Goal: Book appointment/travel/reservation

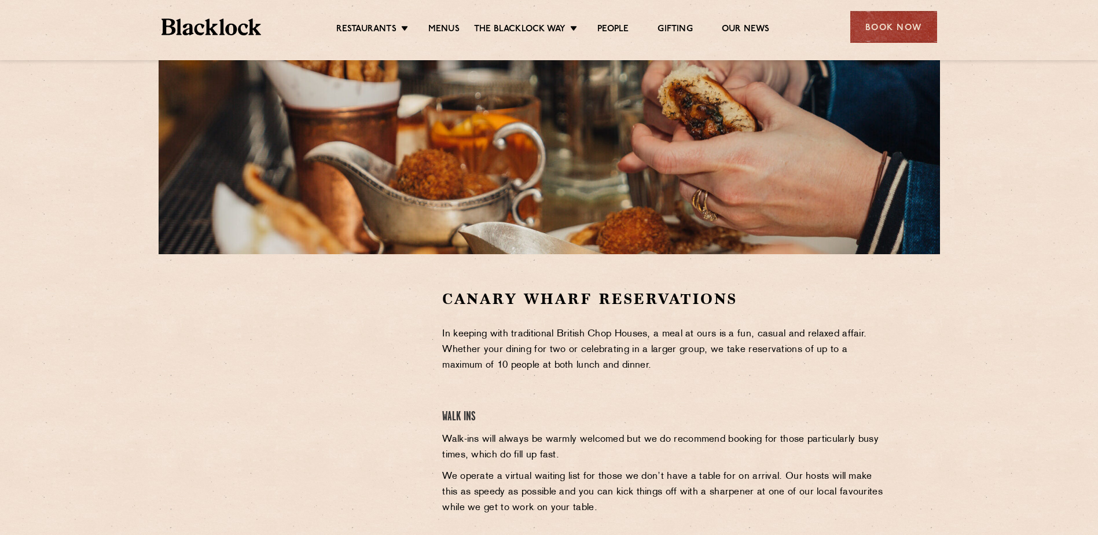
scroll to position [174, 0]
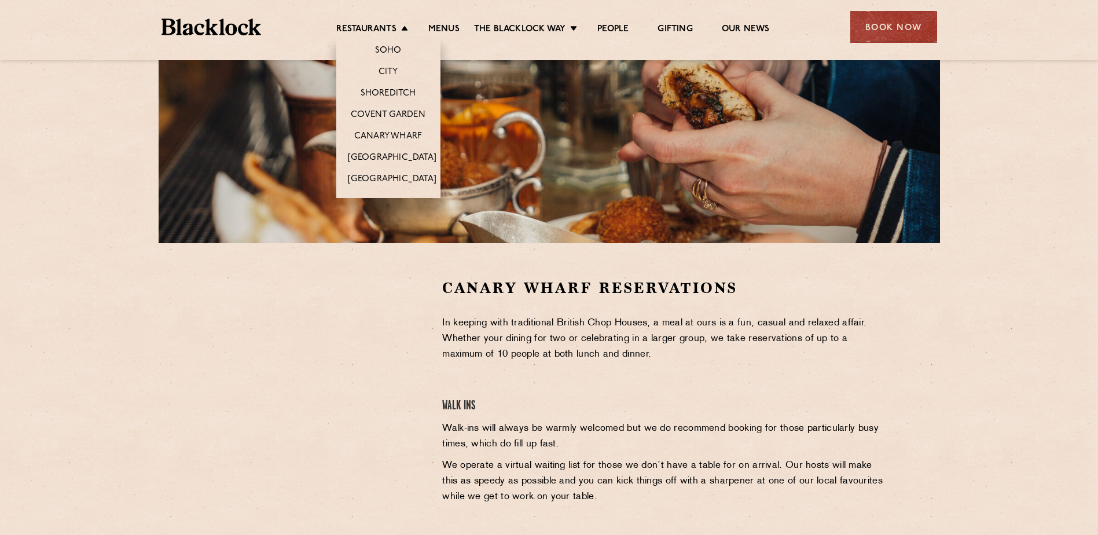
click at [398, 30] on li "Restaurants Soho City Shoreditch Covent Garden Canary Wharf Manchester Birmingh…" at bounding box center [375, 30] width 78 height 13
click at [388, 91] on link "Shoreditch" at bounding box center [389, 94] width 56 height 13
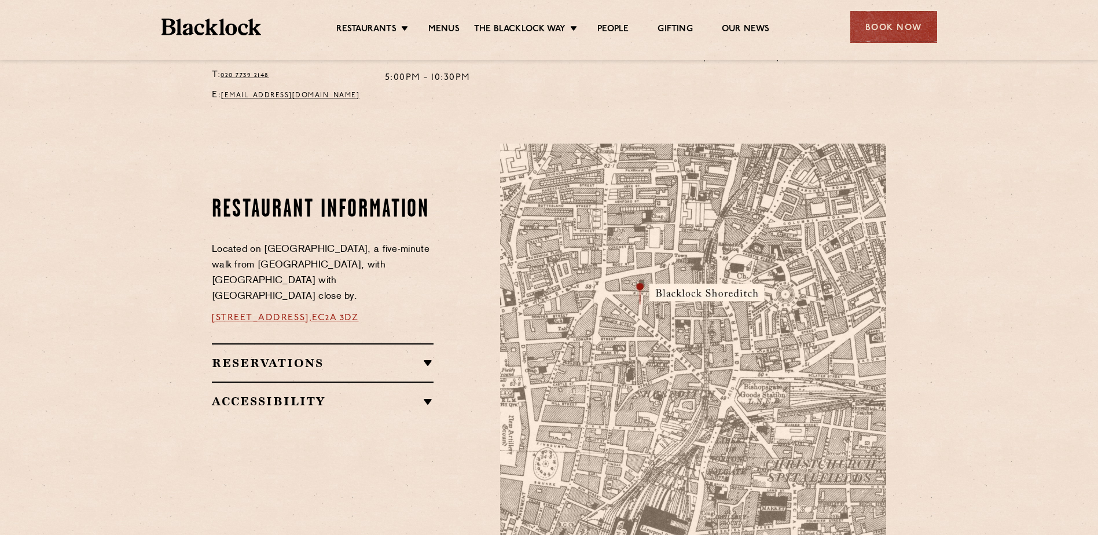
scroll to position [579, 0]
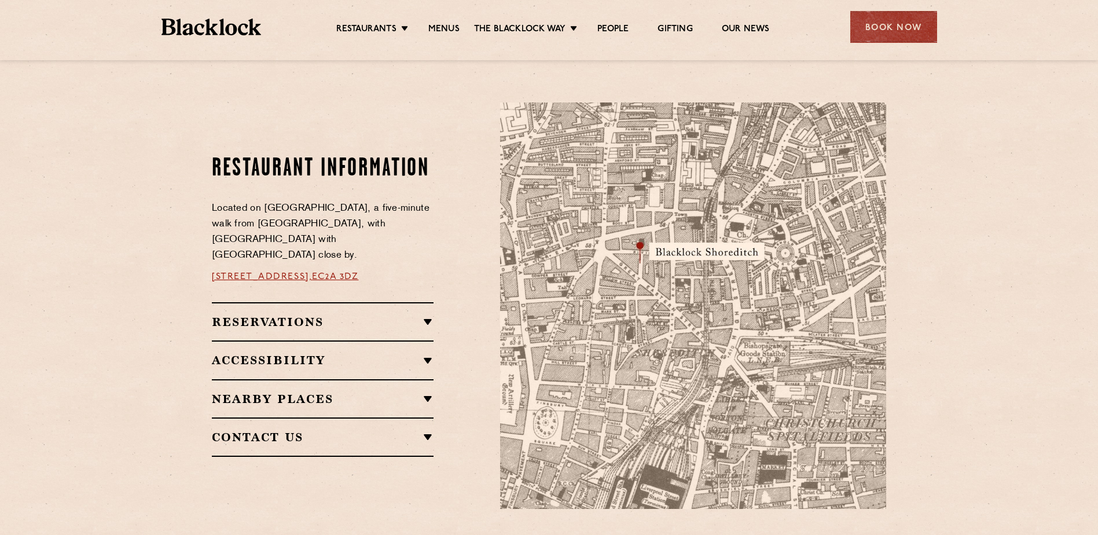
click at [427, 315] on h2 "Reservations" at bounding box center [323, 322] width 222 height 14
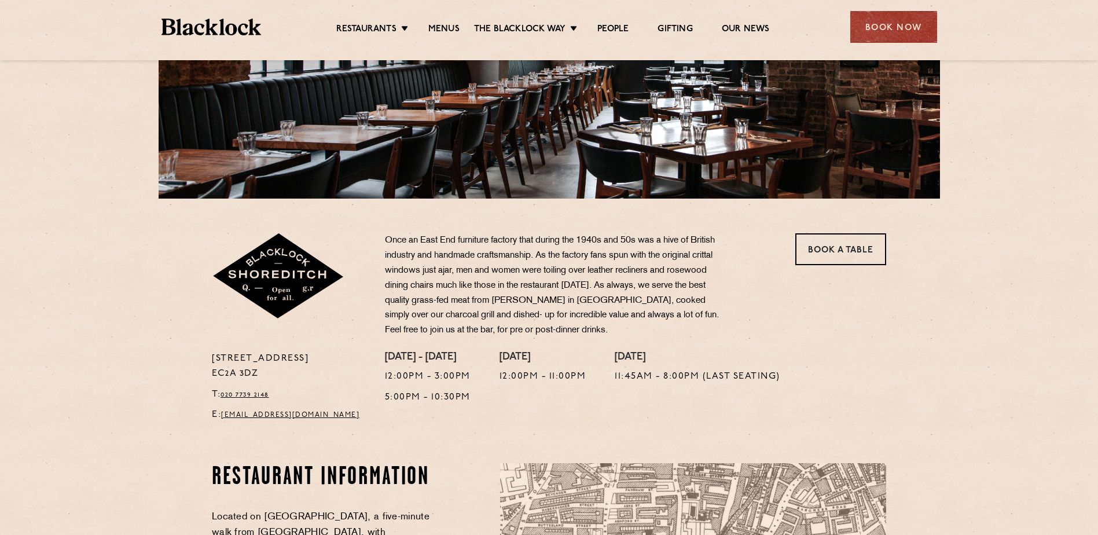
scroll to position [174, 0]
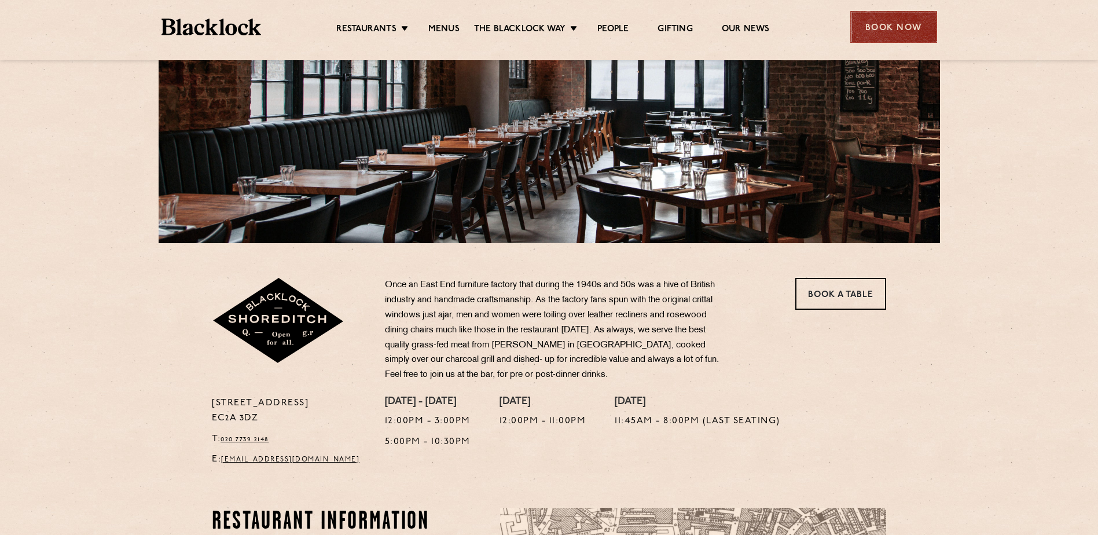
click at [855, 27] on div "Book Now" at bounding box center [893, 27] width 87 height 32
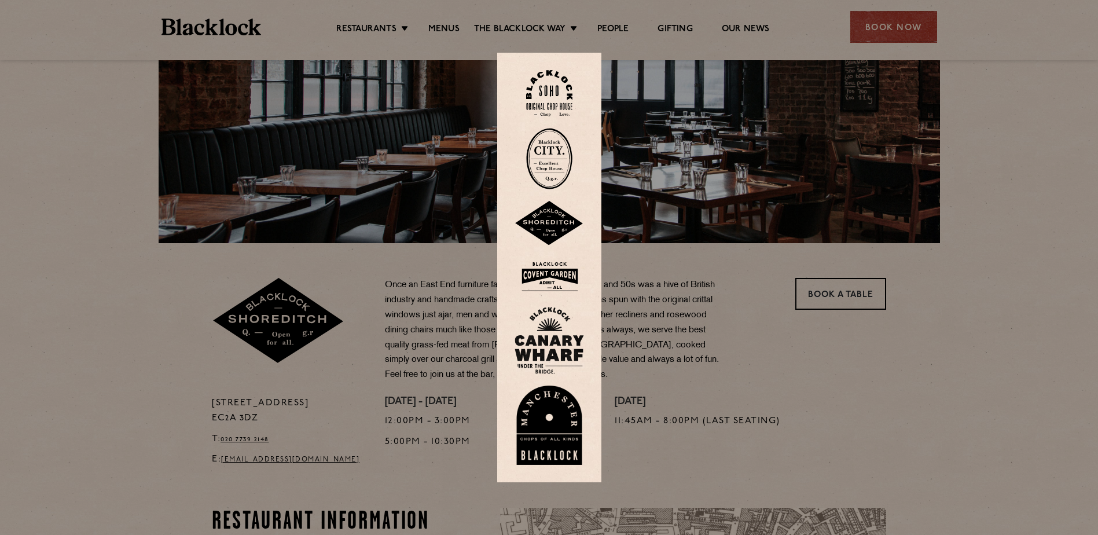
click at [553, 221] on img at bounding box center [549, 223] width 69 height 45
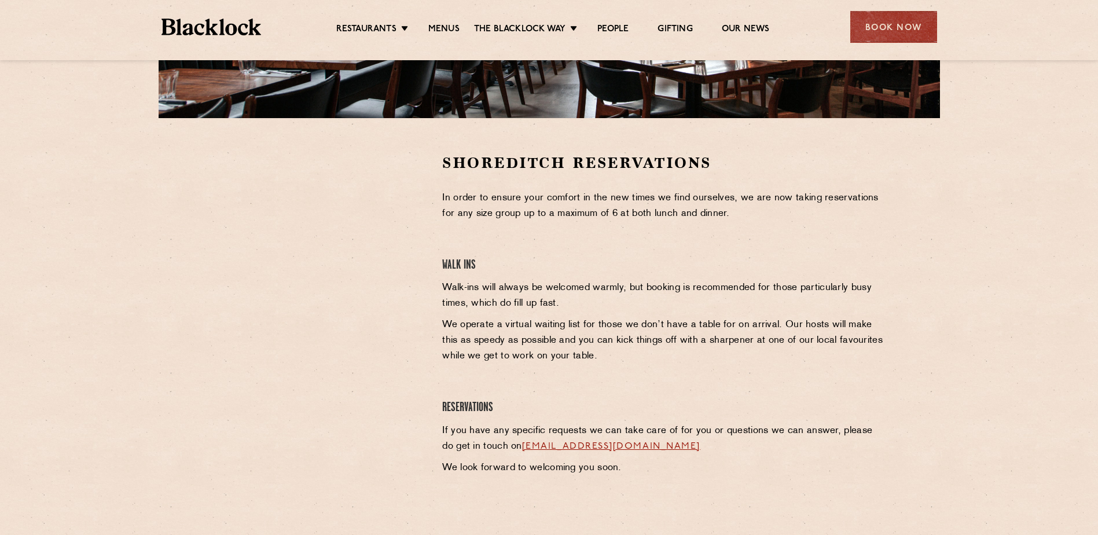
scroll to position [289, 0]
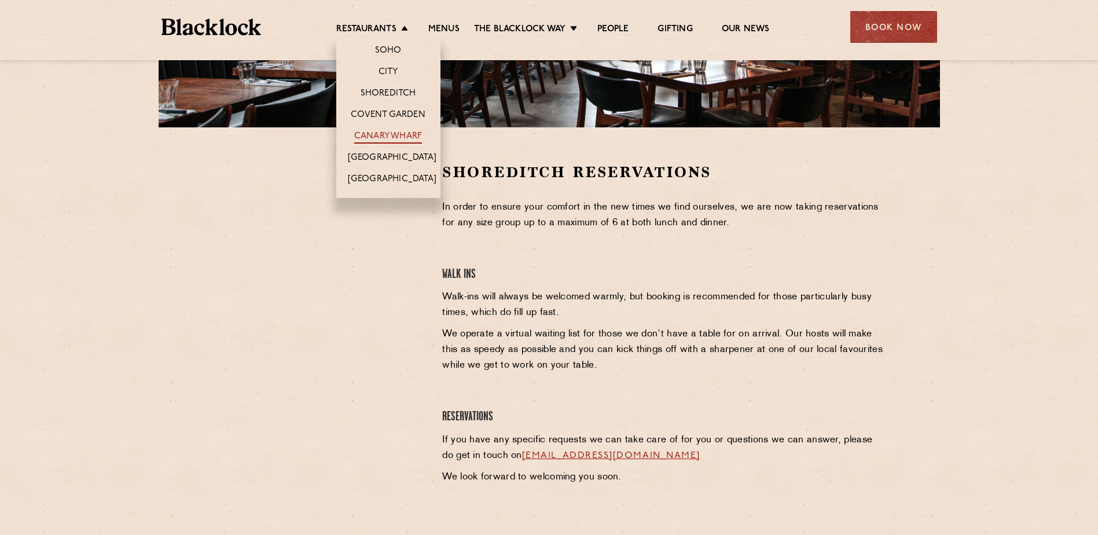
click at [388, 132] on link "Canary Wharf" at bounding box center [388, 137] width 68 height 13
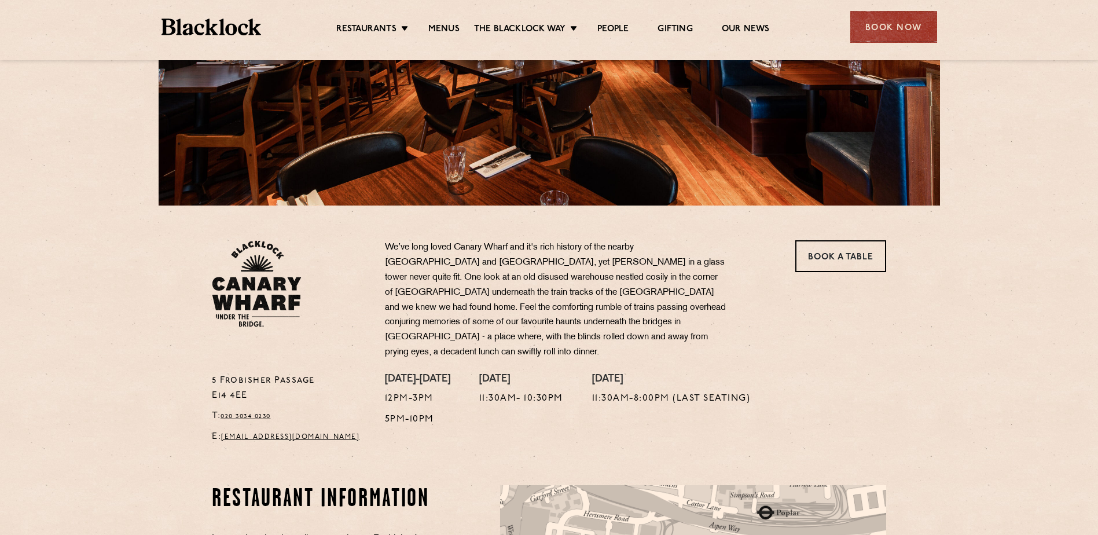
scroll to position [33, 0]
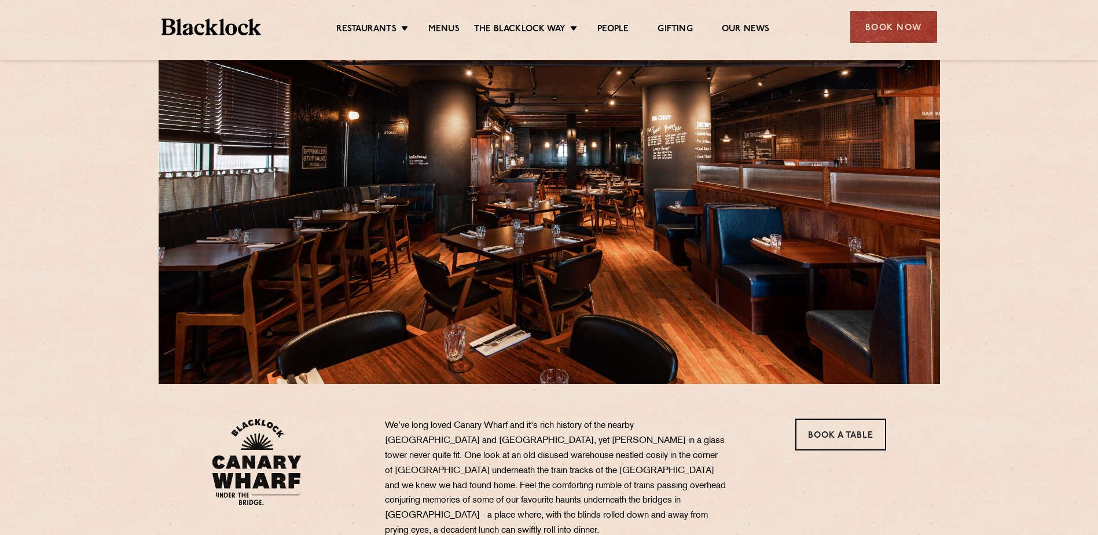
click at [579, 196] on div at bounding box center [549, 220] width 781 height 327
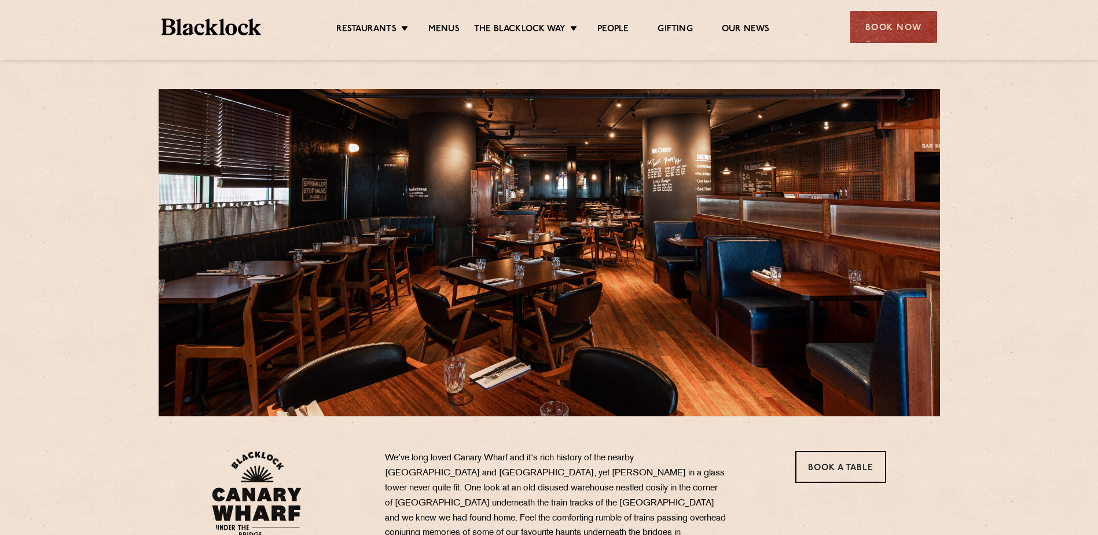
scroll to position [0, 0]
click at [564, 197] on div at bounding box center [549, 253] width 781 height 327
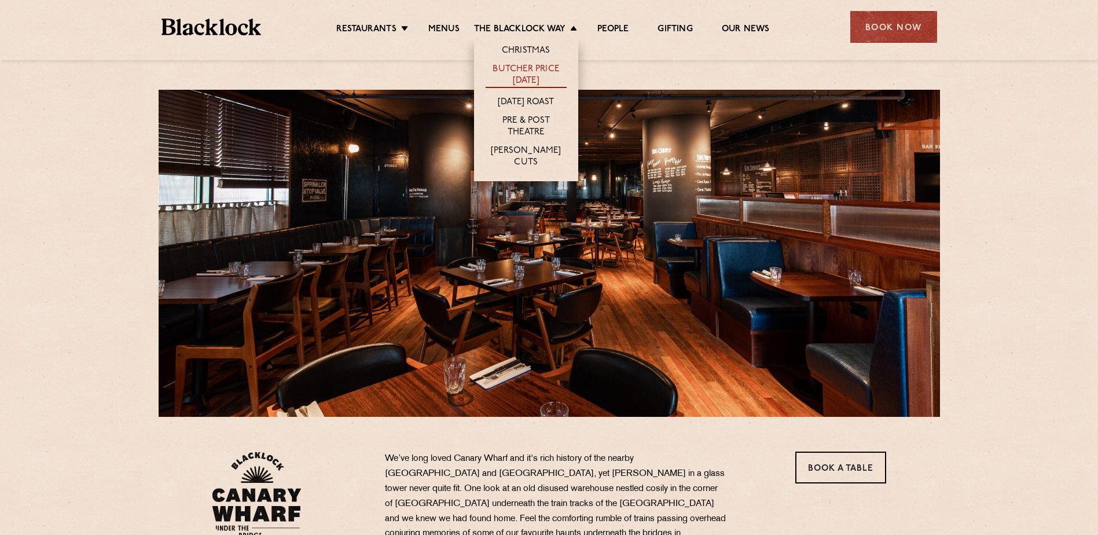
click at [530, 83] on link "Butcher Price [DATE]" at bounding box center [526, 76] width 81 height 24
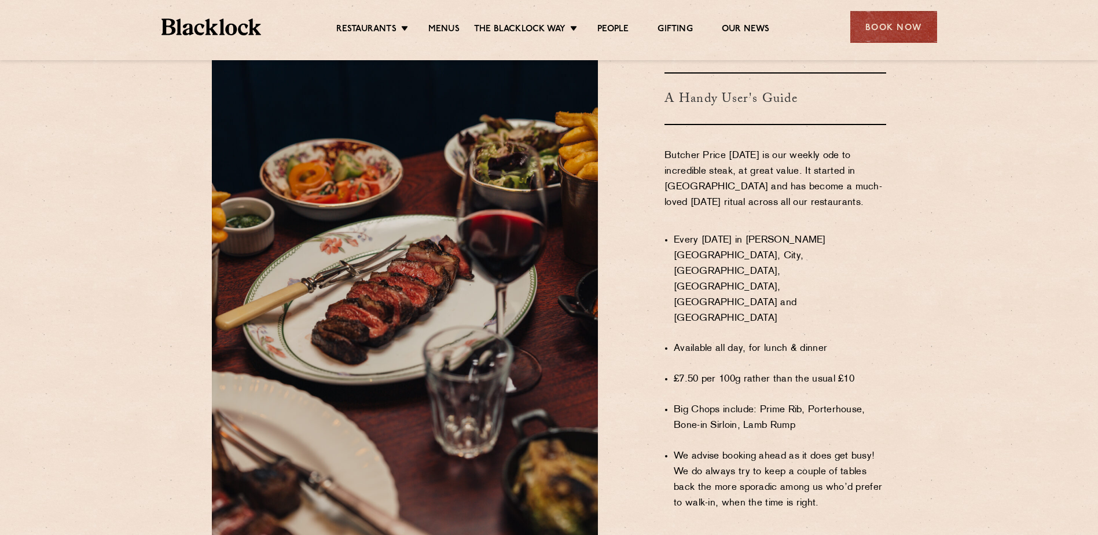
scroll to position [695, 0]
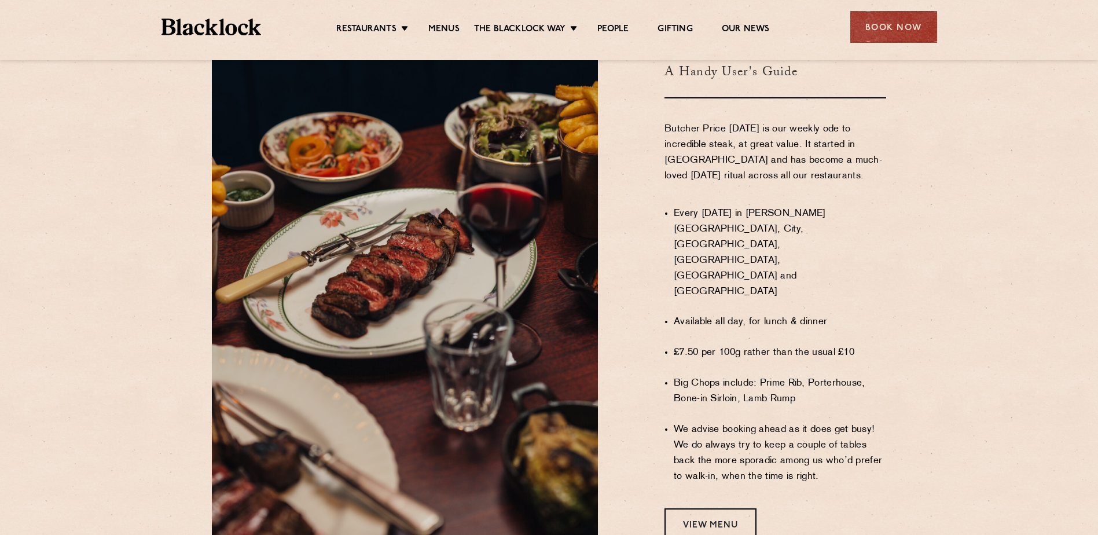
click at [119, 319] on section "WHAT IS BUTCHER PRICE [DATE]? A Handy User's Guide Butcher Price [DATE] is our …" at bounding box center [549, 255] width 1098 height 648
